Goal: Task Accomplishment & Management: Manage account settings

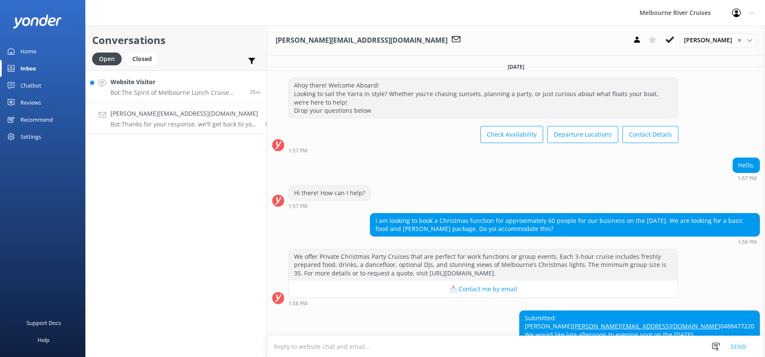
scroll to position [78, 0]
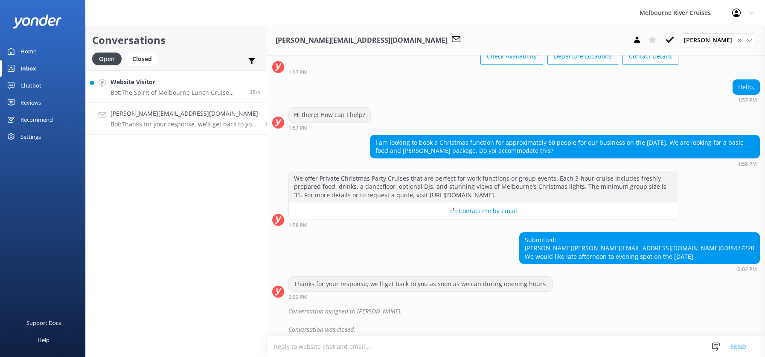
click at [150, 88] on div "Website Visitor Bot: The Spirit of Melbourne Lunch Cruise operates [DATE] after…" at bounding box center [177, 86] width 133 height 18
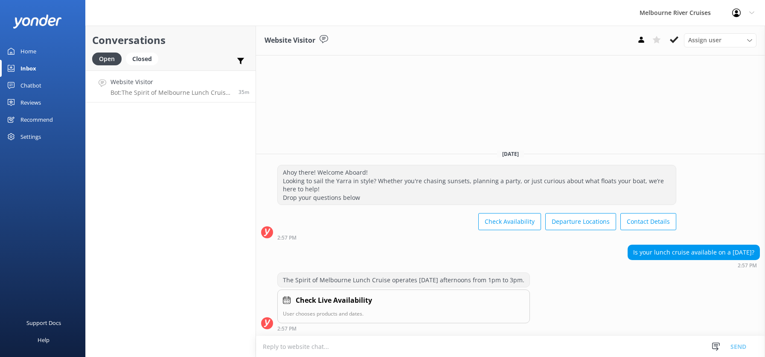
click at [137, 86] on h4 "Website Visitor" at bounding box center [172, 81] width 122 height 9
drag, startPoint x: 137, startPoint y: 57, endPoint x: 125, endPoint y: 57, distance: 12.4
click at [137, 57] on div "Closed" at bounding box center [142, 59] width 32 height 13
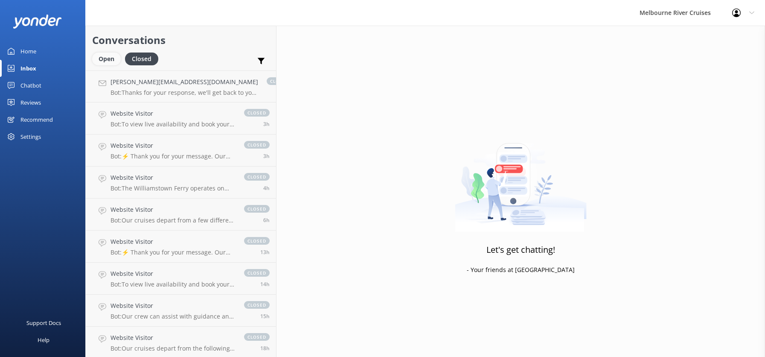
click at [105, 57] on div "Open" at bounding box center [106, 59] width 29 height 13
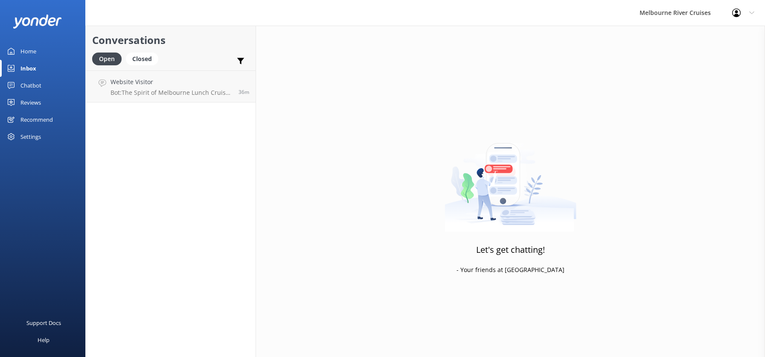
drag, startPoint x: 105, startPoint y: 57, endPoint x: 154, endPoint y: 195, distance: 146.5
click at [154, 195] on div "Conversations Open Closed Important Assigned to me Unassigned Website Visitor B…" at bounding box center [170, 191] width 171 height 331
click at [137, 90] on p "Bot: The Spirit of Melbourne Lunch Cruise operates [DATE] afternoons from 1pm t…" at bounding box center [174, 93] width 126 height 8
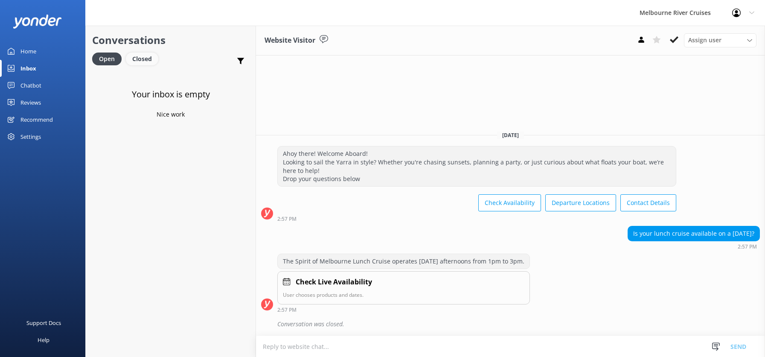
click at [142, 58] on div "Closed" at bounding box center [142, 59] width 32 height 13
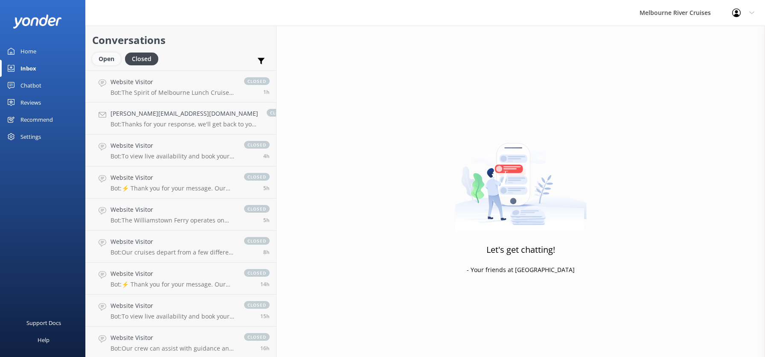
click at [104, 59] on div "Open" at bounding box center [106, 59] width 29 height 13
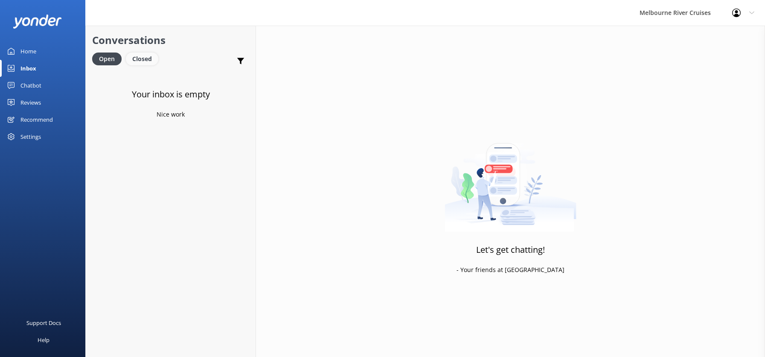
click at [141, 58] on div "Closed" at bounding box center [142, 59] width 32 height 13
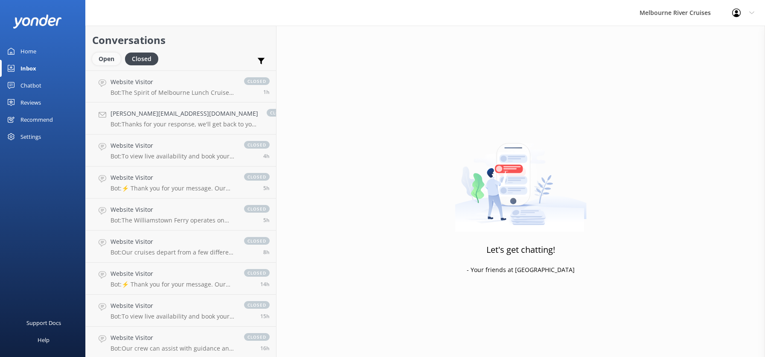
click at [107, 60] on div "Open" at bounding box center [106, 59] width 29 height 13
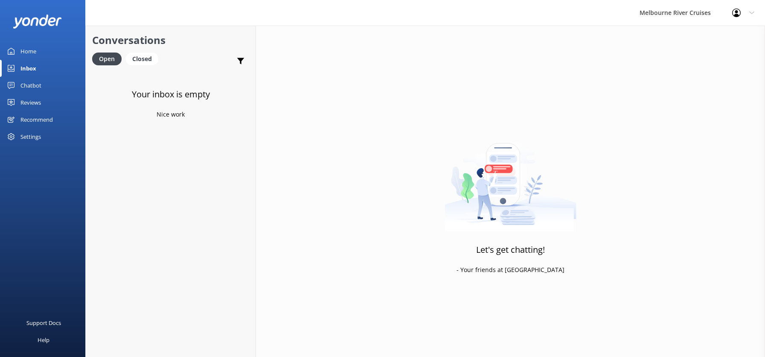
click at [21, 67] on div "Inbox" at bounding box center [28, 68] width 16 height 17
click at [24, 49] on div "Home" at bounding box center [28, 51] width 16 height 17
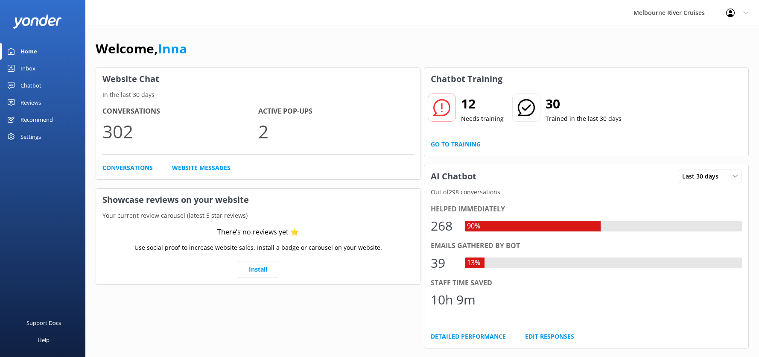
click at [31, 68] on div "Inbox" at bounding box center [27, 68] width 15 height 17
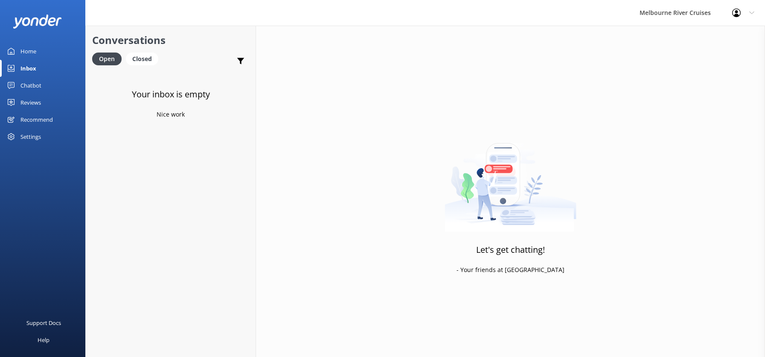
click at [35, 50] on div "Home" at bounding box center [28, 51] width 16 height 17
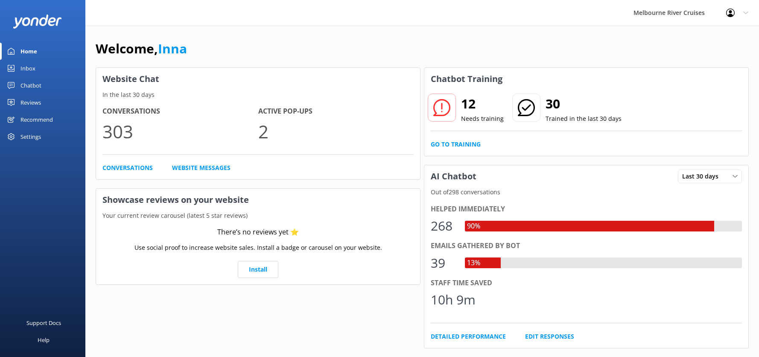
click at [24, 68] on div "Inbox" at bounding box center [27, 68] width 15 height 17
